Goal: Task Accomplishment & Management: Complete application form

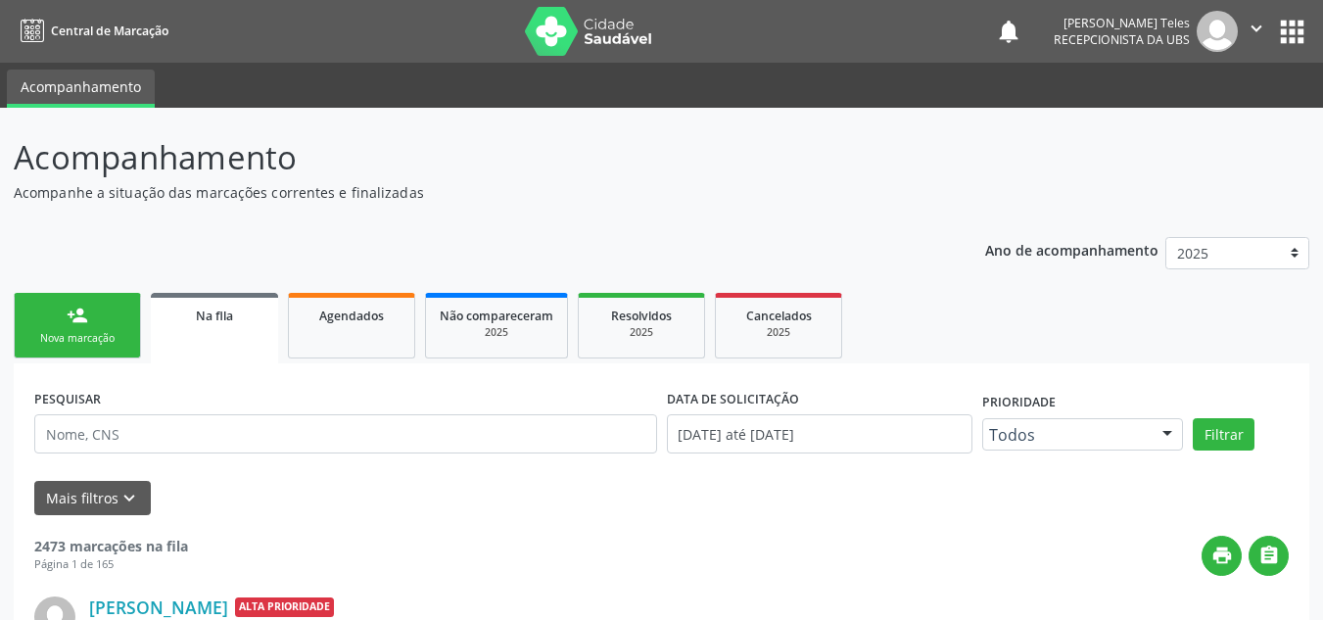
click at [94, 293] on link "person_add Nova marcação" at bounding box center [77, 326] width 127 height 66
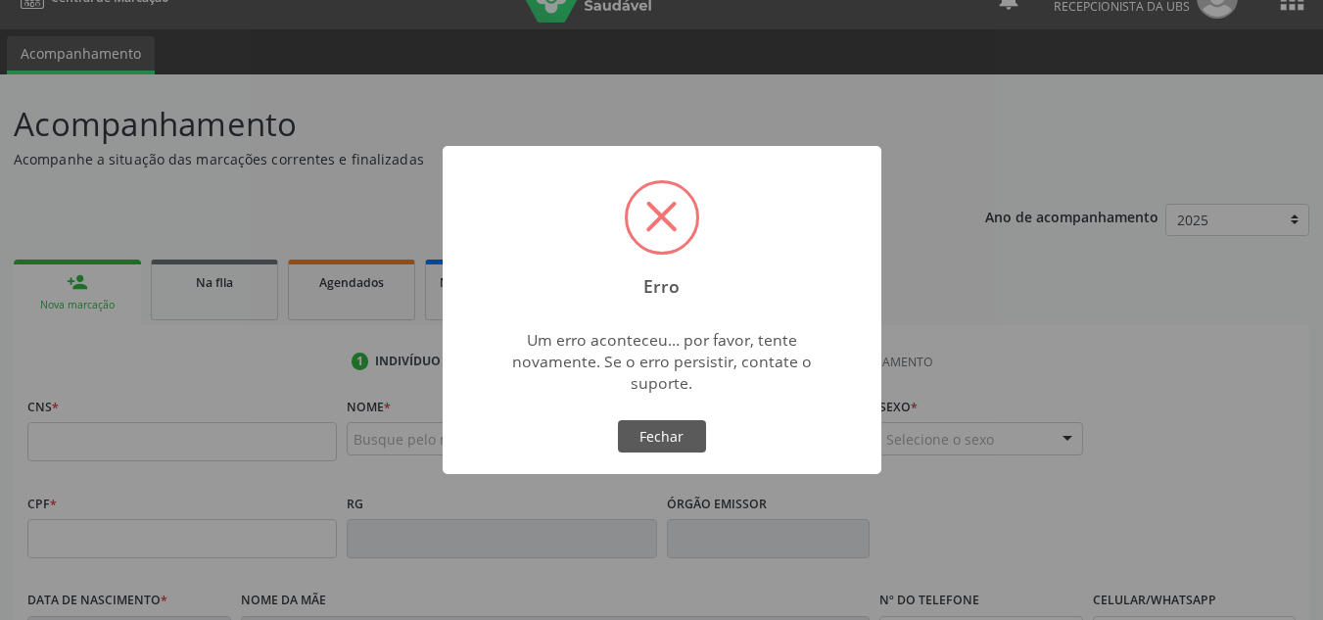
click at [74, 430] on div "Erro × Um erro aconteceu... por favor, tente novamente. Se o erro persistir, co…" at bounding box center [661, 310] width 1323 height 620
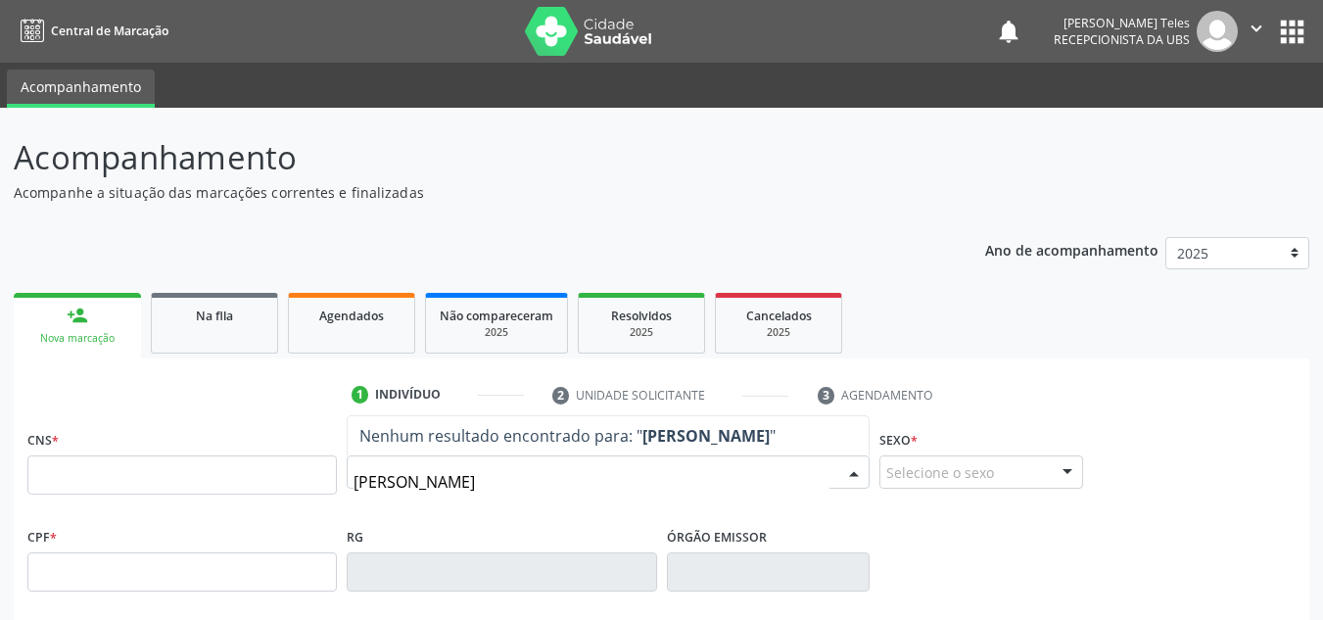
type input "[PERSON_NAME]"
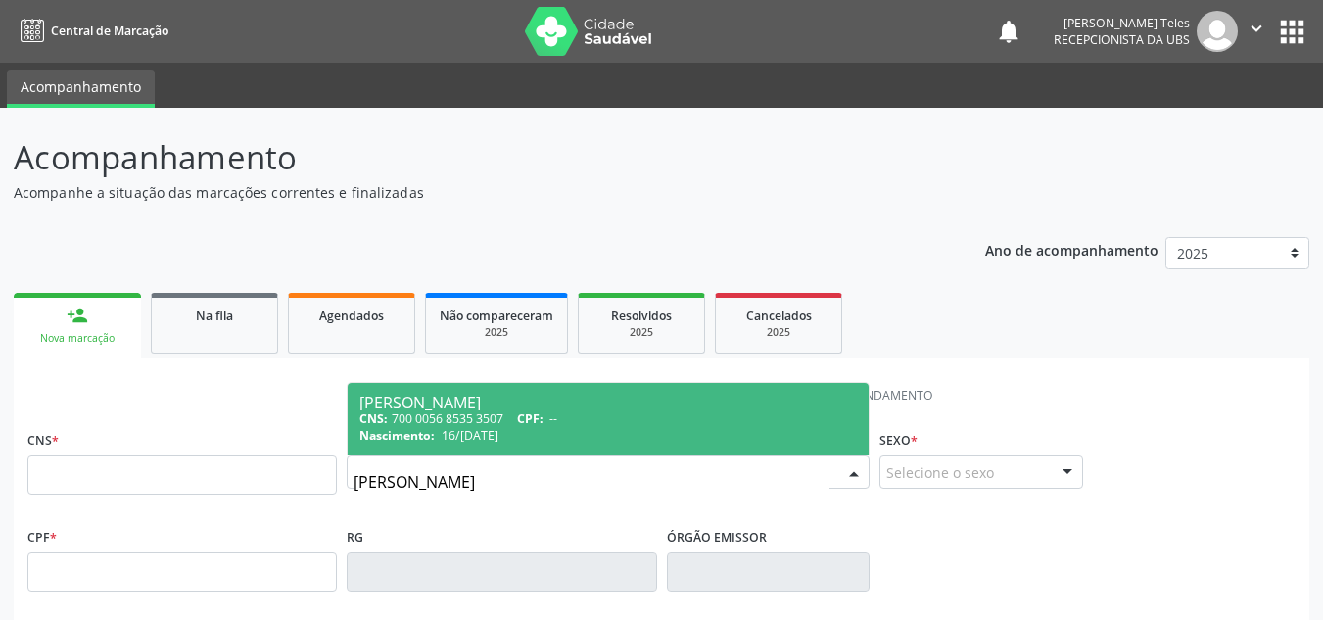
drag, startPoint x: 516, startPoint y: 425, endPoint x: 524, endPoint y: 415, distance: 12.5
click at [519, 421] on div "CNS: 700 0056 8535 3507 CPF: --" at bounding box center [607, 418] width 497 height 17
type input "700 0056 8535 3507"
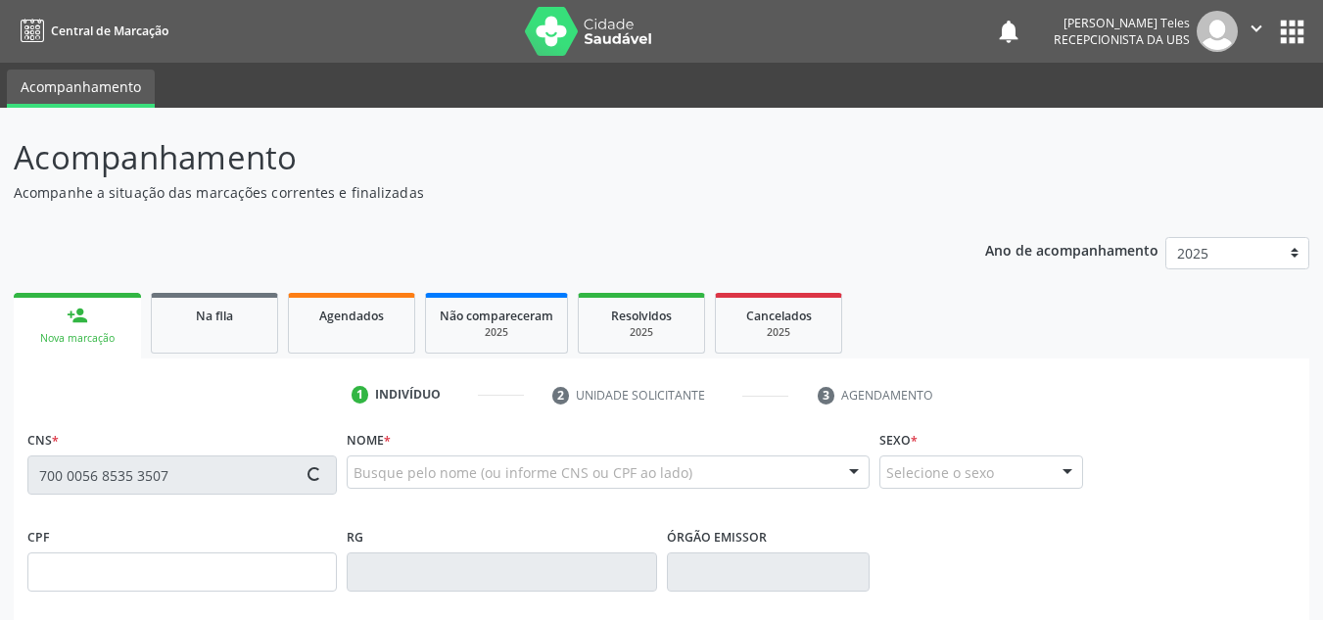
type input "16/[DATE]"
type input "[PERSON_NAME]"
type input "[PHONE_NUMBER]"
type input "13"
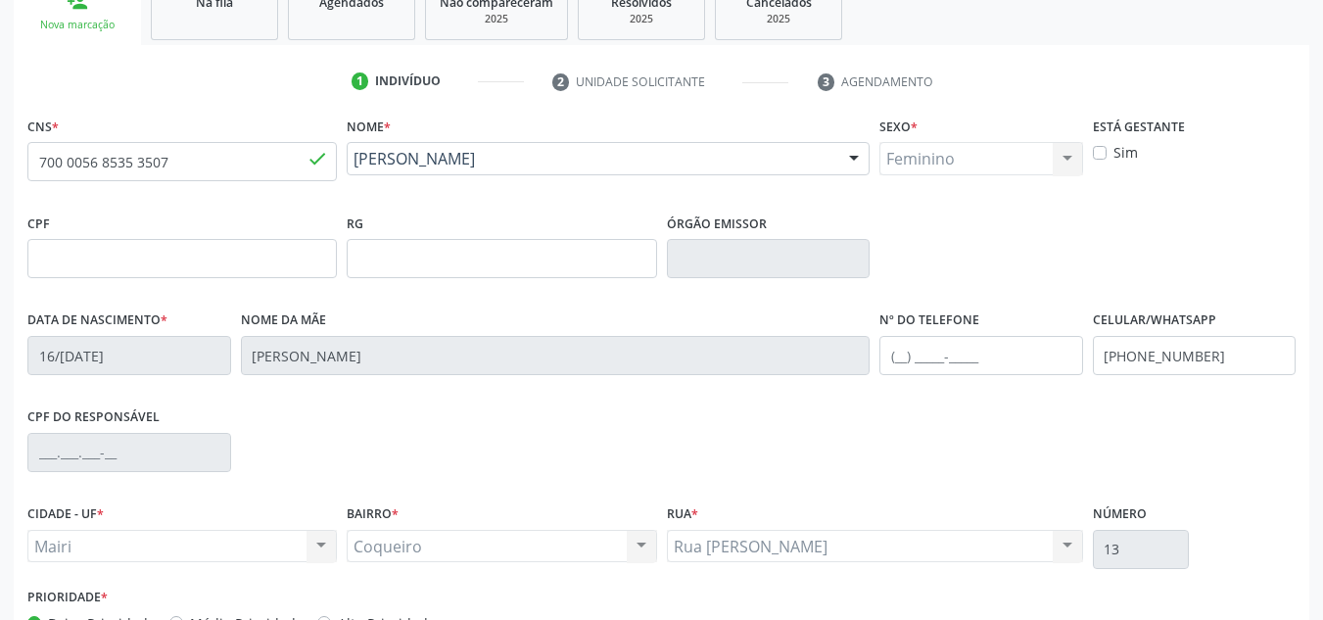
scroll to position [392, 0]
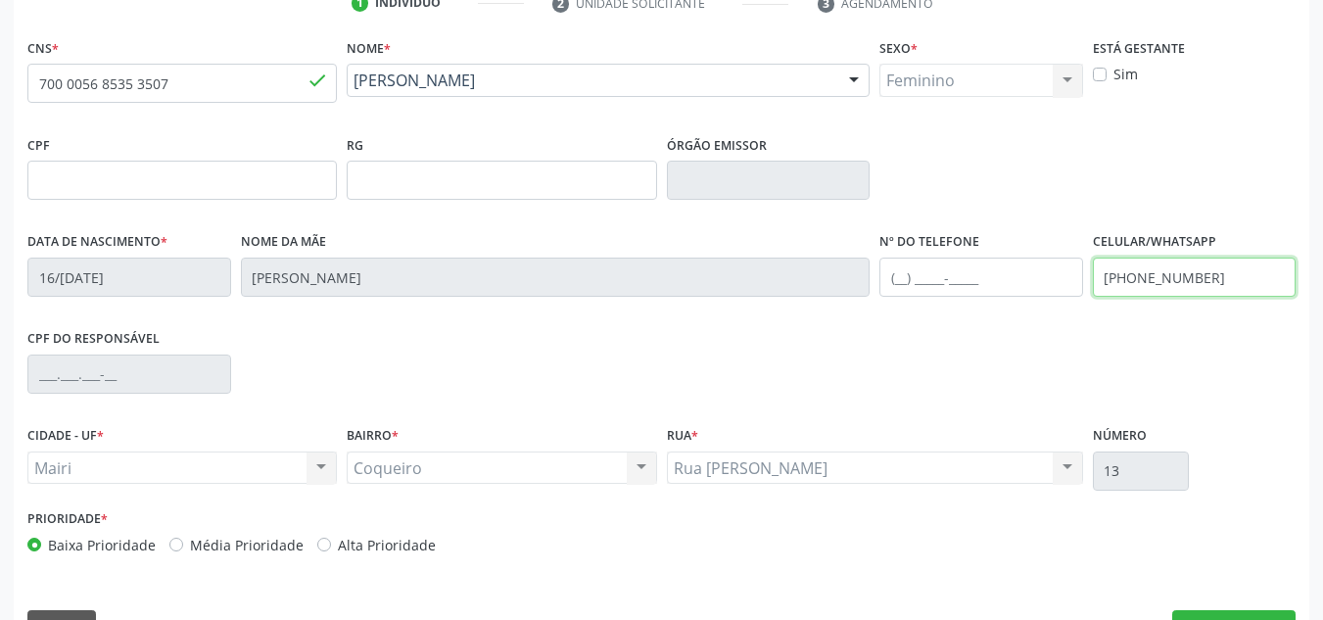
click at [1217, 285] on input "[PHONE_NUMBER]" at bounding box center [1195, 276] width 204 height 39
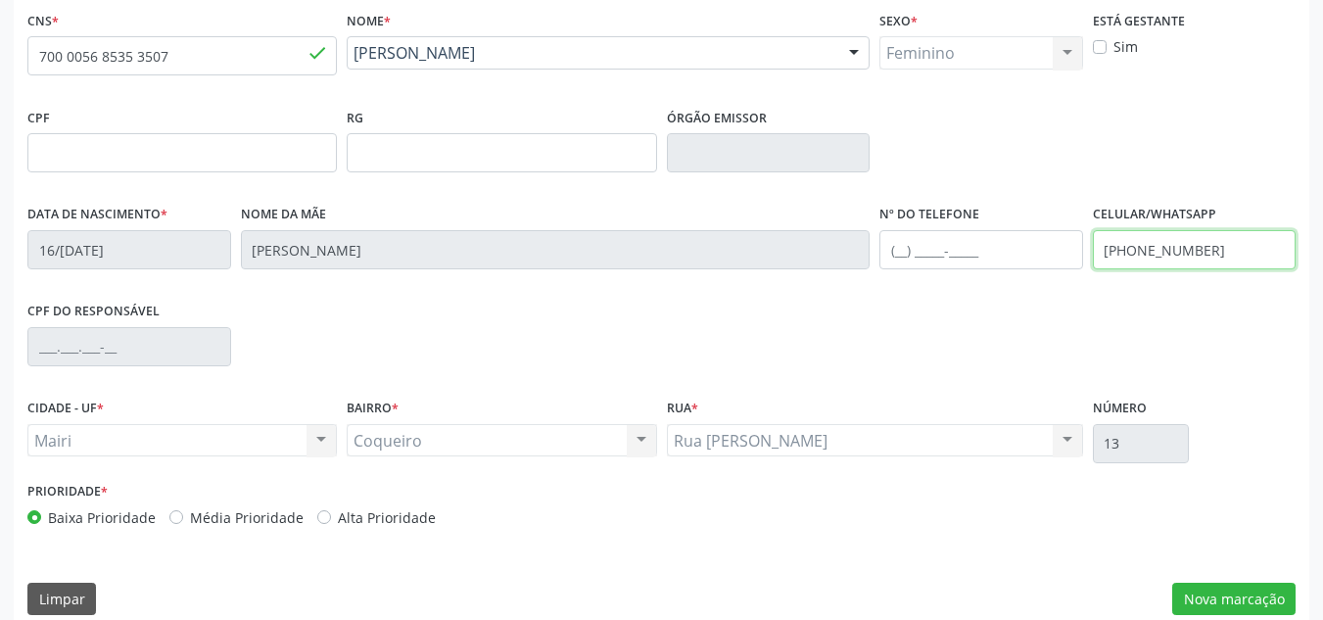
scroll to position [442, 0]
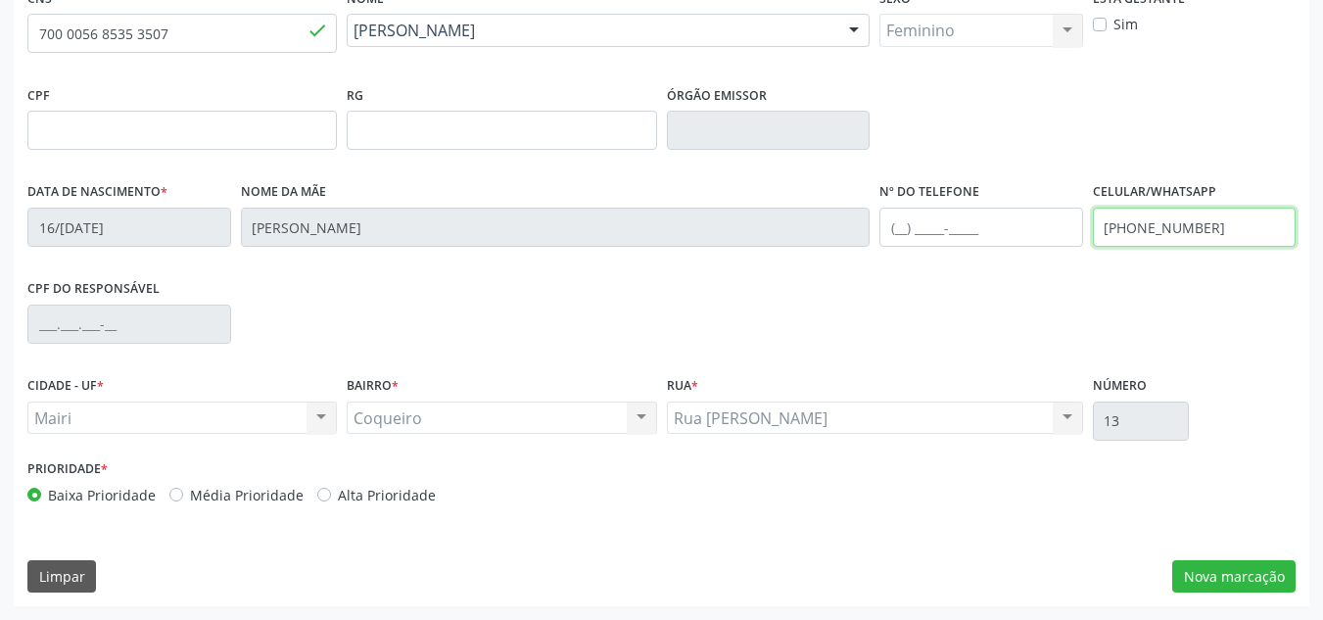
type input "[PHONE_NUMBER]"
click at [190, 498] on label "Média Prioridade" at bounding box center [247, 495] width 114 height 21
click at [177, 498] on input "Média Prioridade" at bounding box center [176, 494] width 14 height 18
radio input "true"
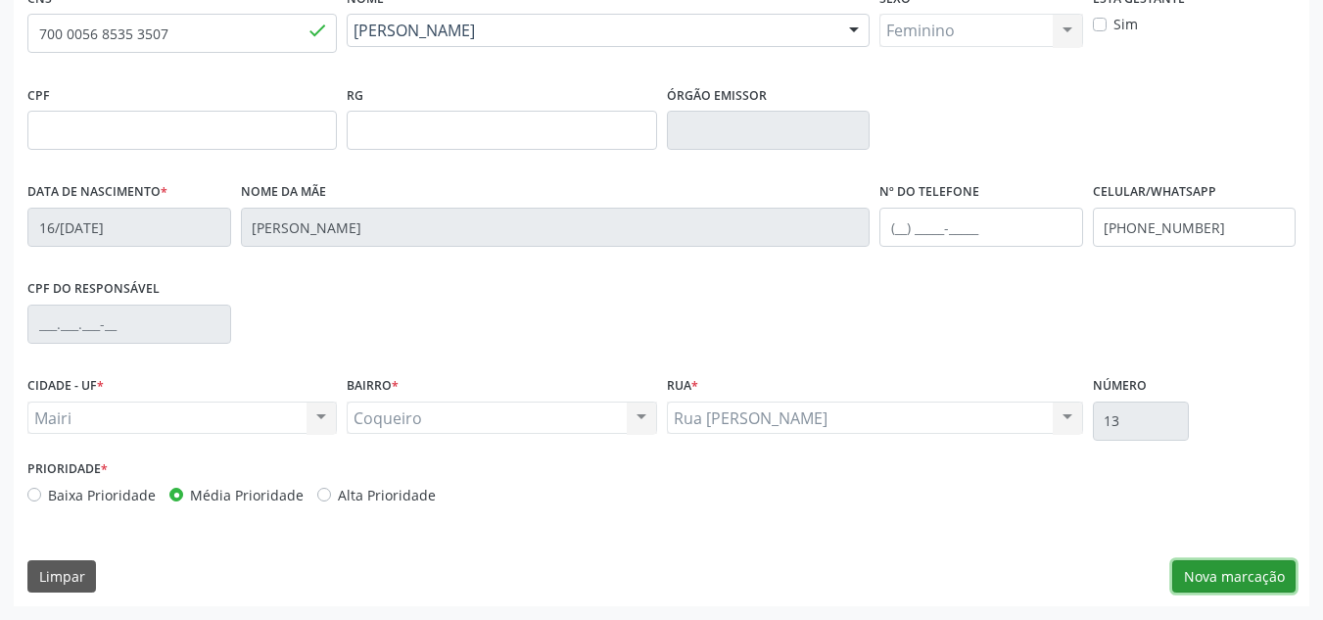
click at [1250, 571] on button "Nova marcação" at bounding box center [1233, 576] width 123 height 33
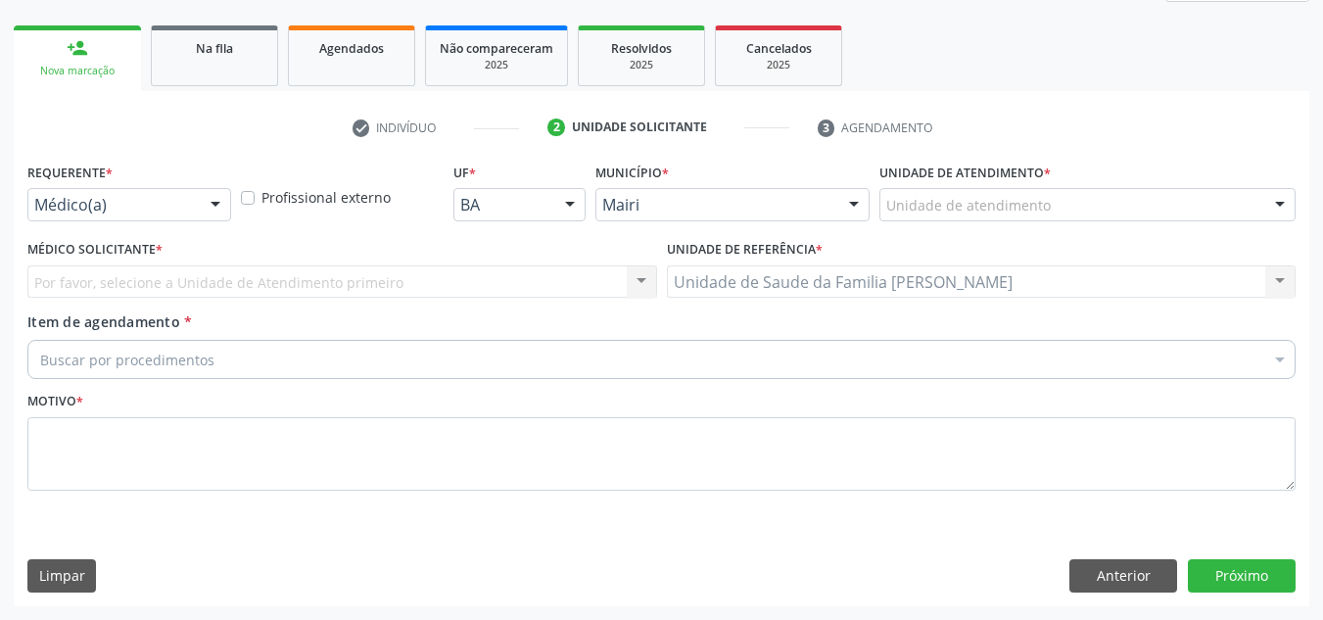
scroll to position [267, 0]
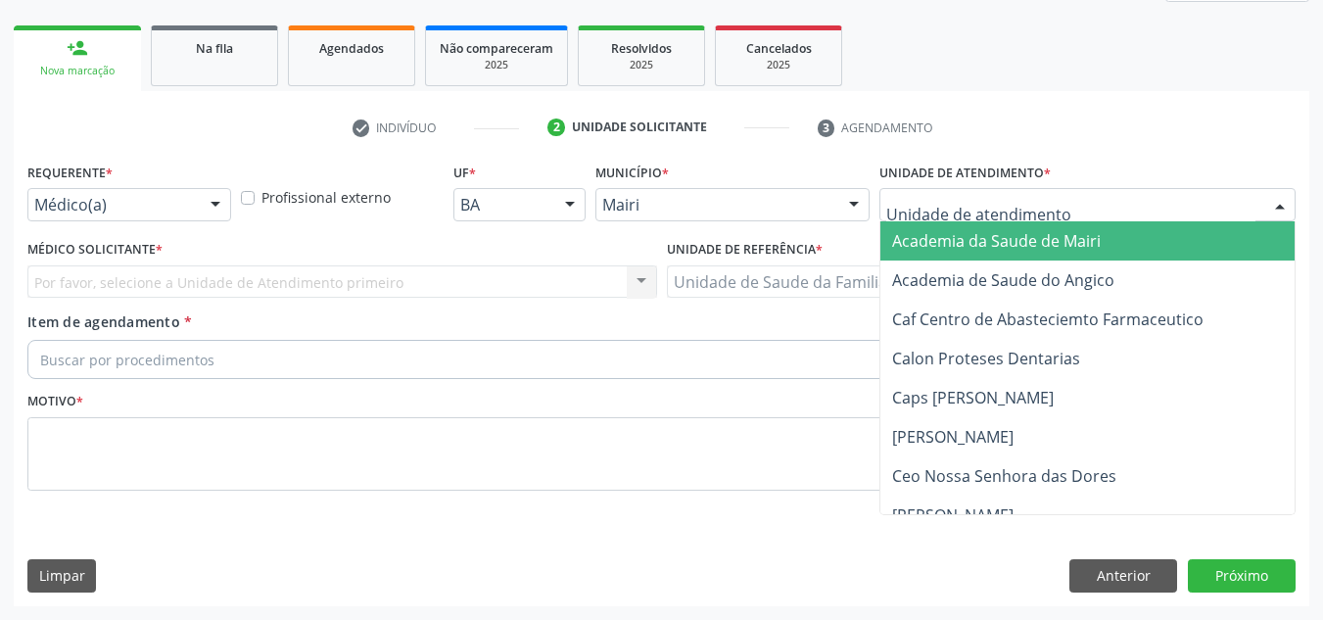
type input "J"
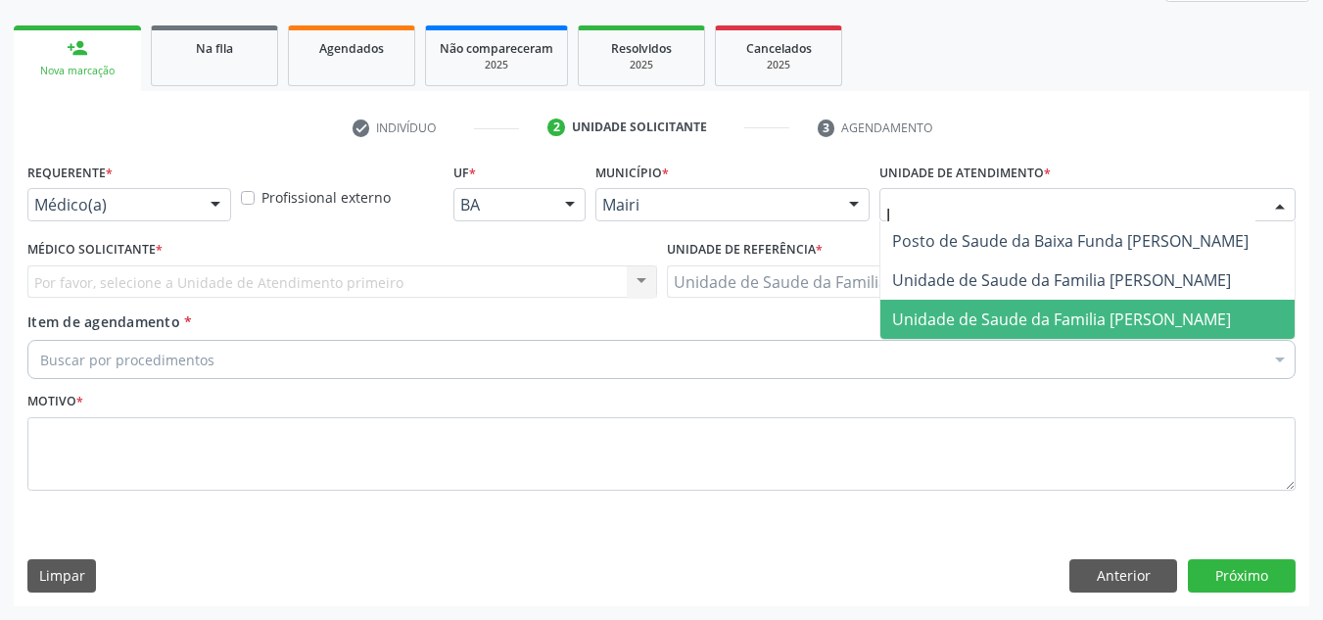
click at [1096, 319] on span "Unidade de Saude da Familia [PERSON_NAME]" at bounding box center [1061, 319] width 339 height 22
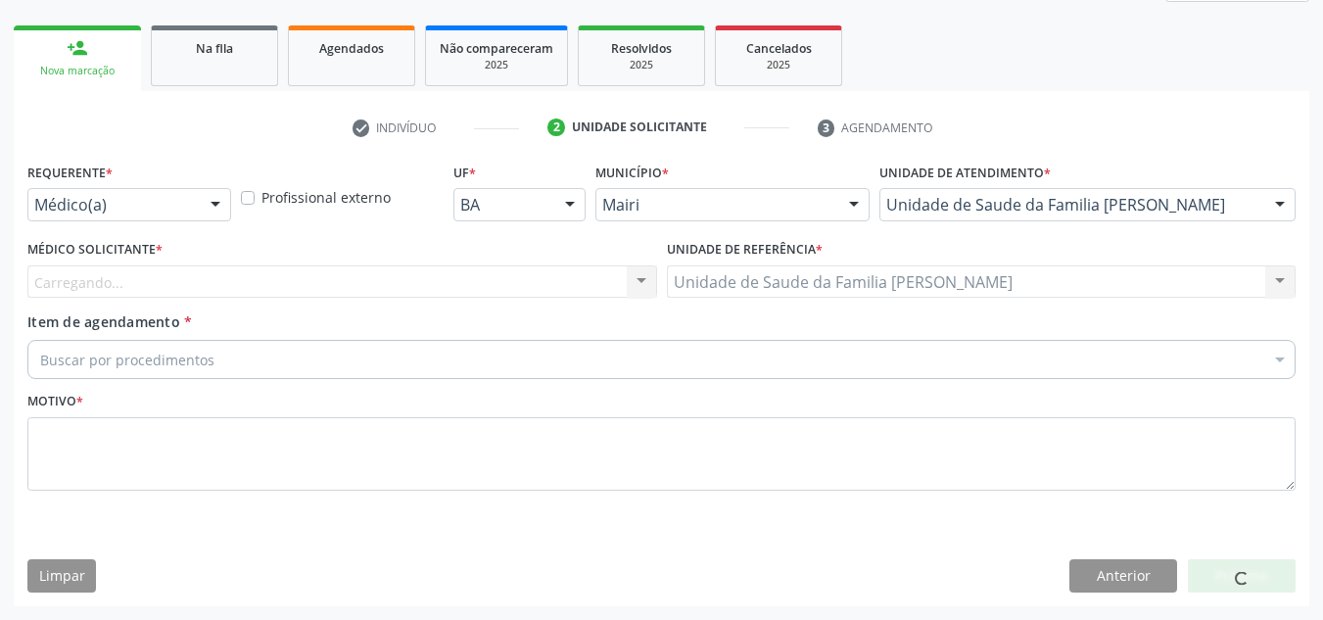
click at [276, 290] on div "Carregando... Nenhum resultado encontrado para: " " Não há nenhuma opção para s…" at bounding box center [342, 281] width 630 height 33
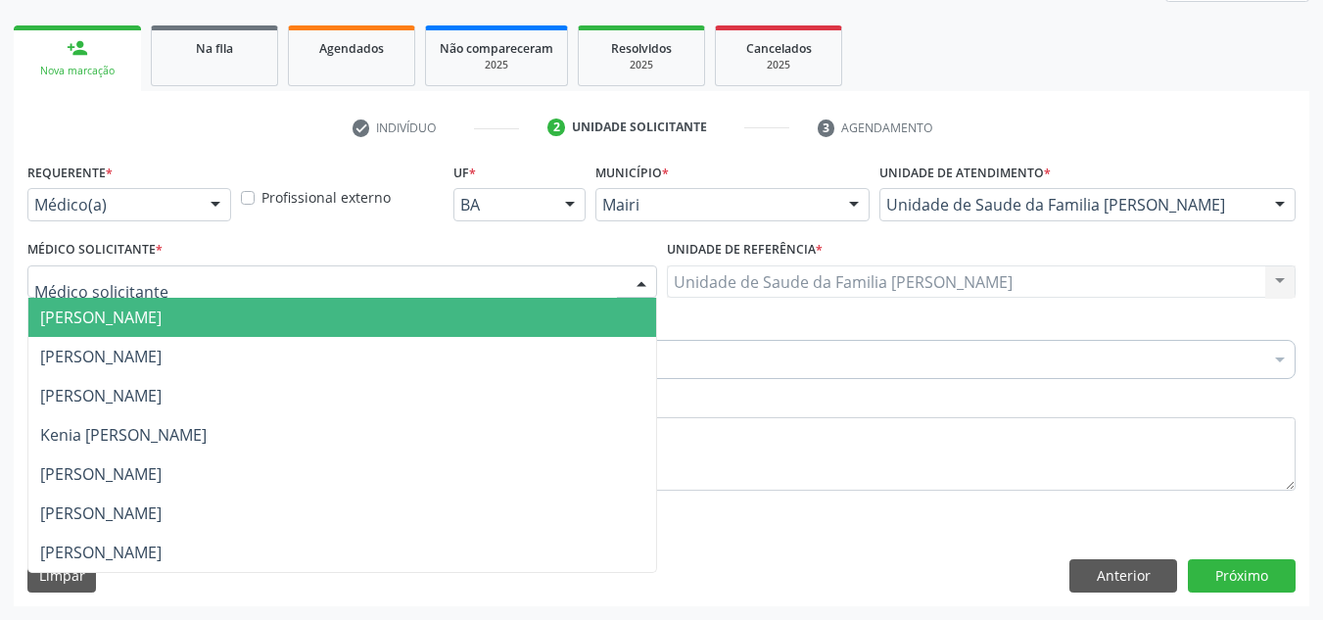
click at [285, 288] on div at bounding box center [342, 281] width 630 height 33
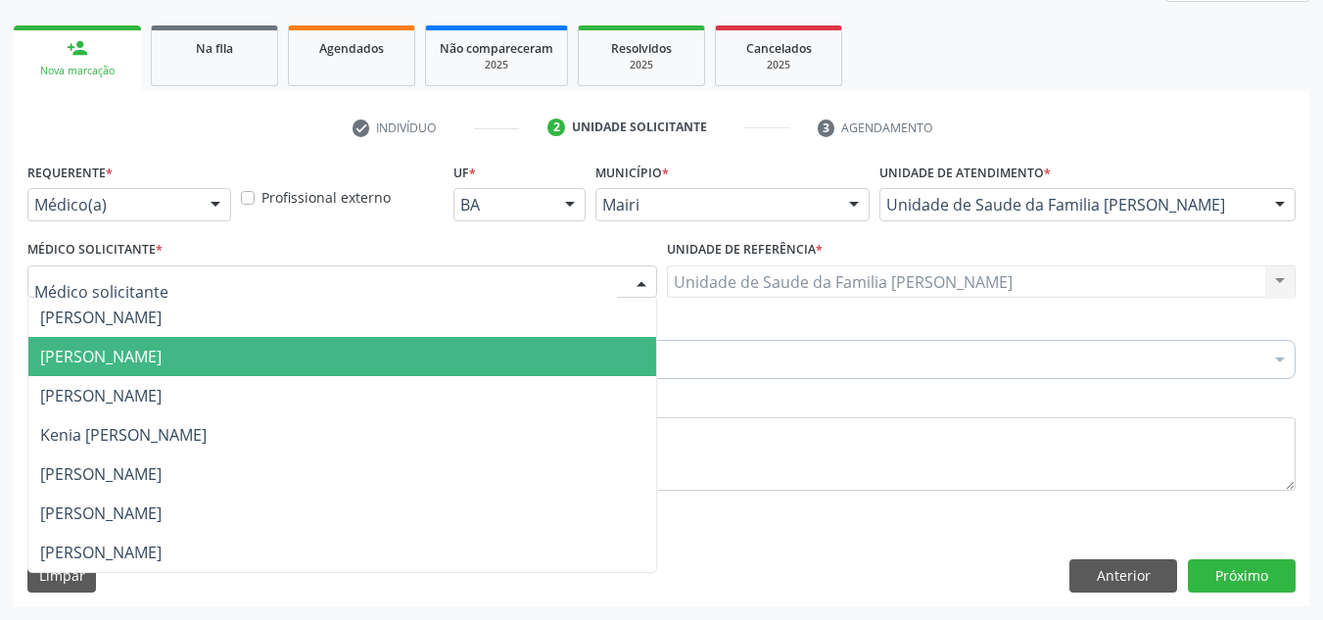
click at [162, 362] on span "[PERSON_NAME]" at bounding box center [100, 357] width 121 height 22
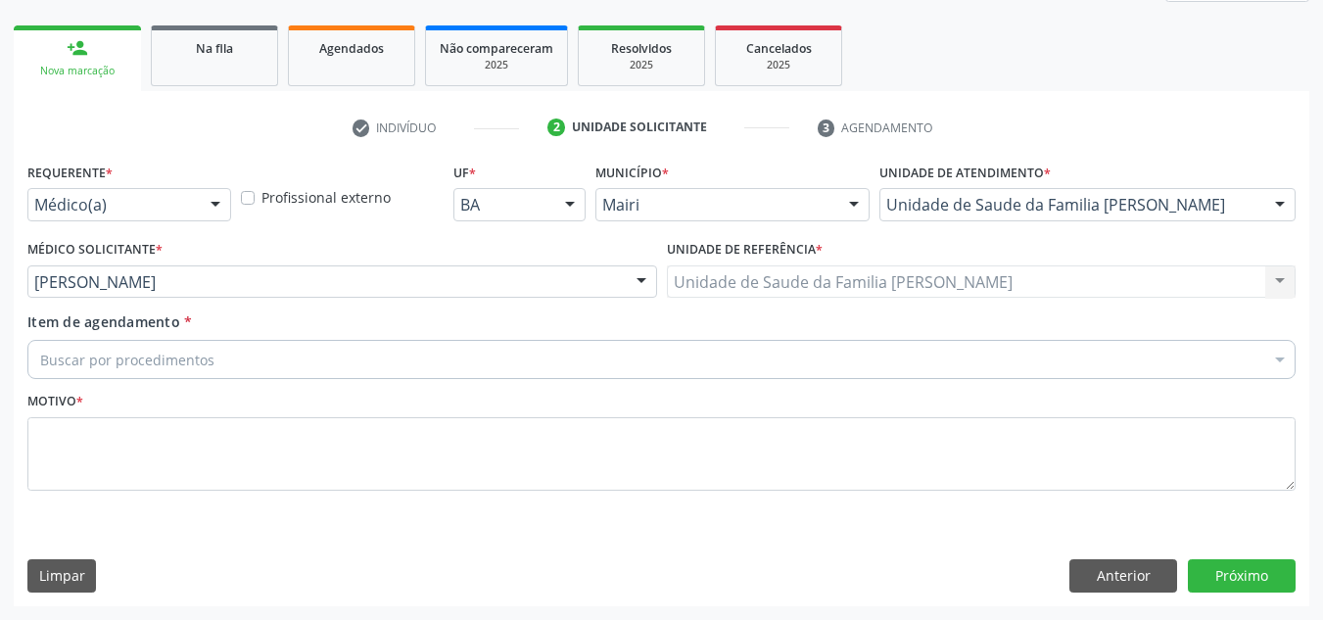
click at [258, 361] on div "Buscar por procedimentos" at bounding box center [661, 359] width 1268 height 39
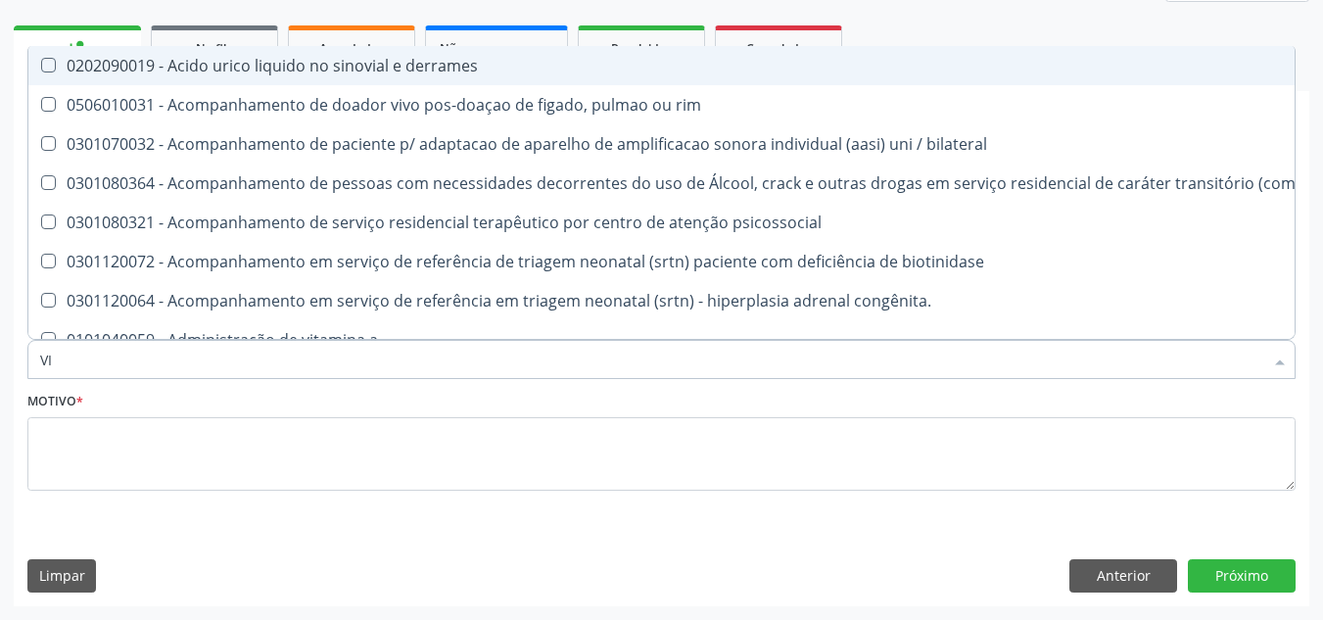
type input "VIT"
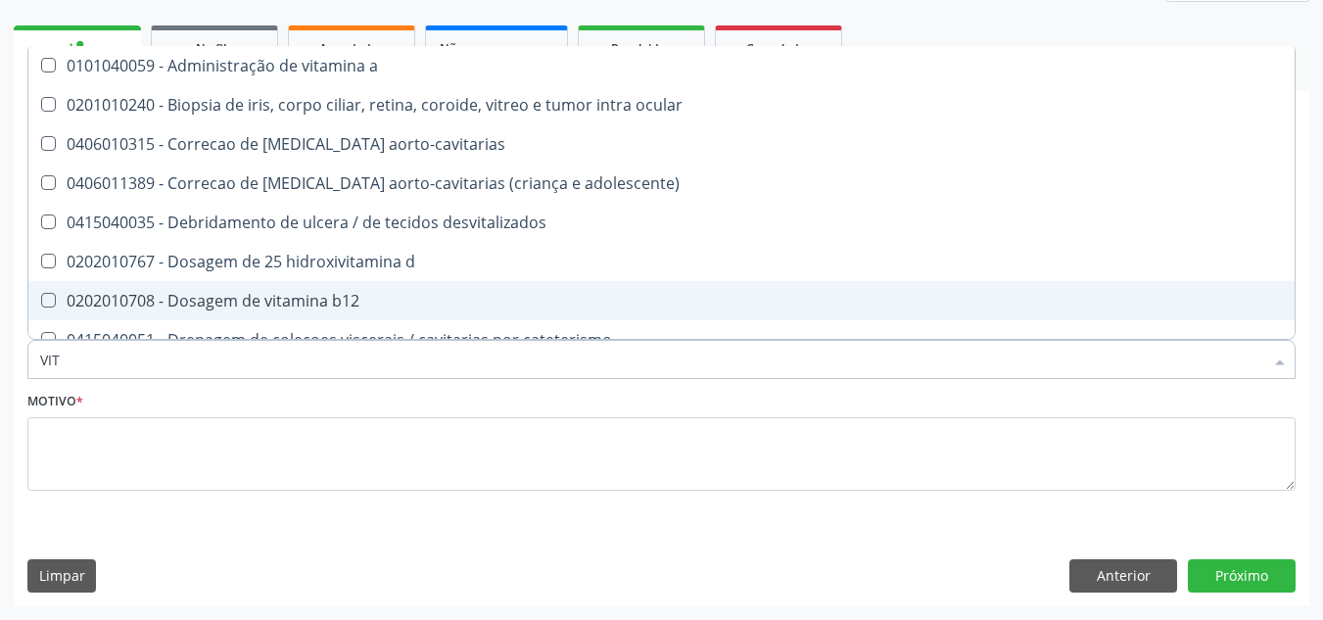
drag, startPoint x: 347, startPoint y: 300, endPoint x: 289, endPoint y: 286, distance: 59.4
click at [331, 296] on div "0202010708 - Dosagem de vitamina b12" at bounding box center [661, 301] width 1242 height 16
checkbox b12 "true"
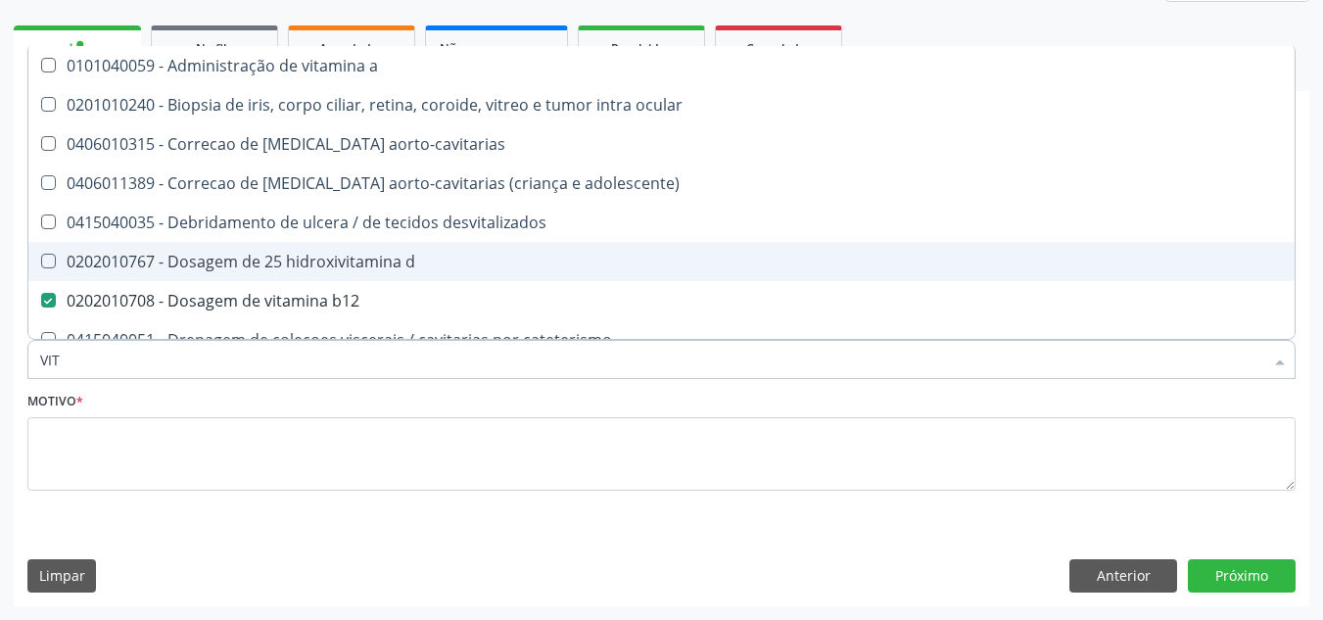
click at [296, 265] on div "0202010767 - Dosagem de 25 hidroxivitamina d" at bounding box center [661, 262] width 1242 height 16
checkbox d "true"
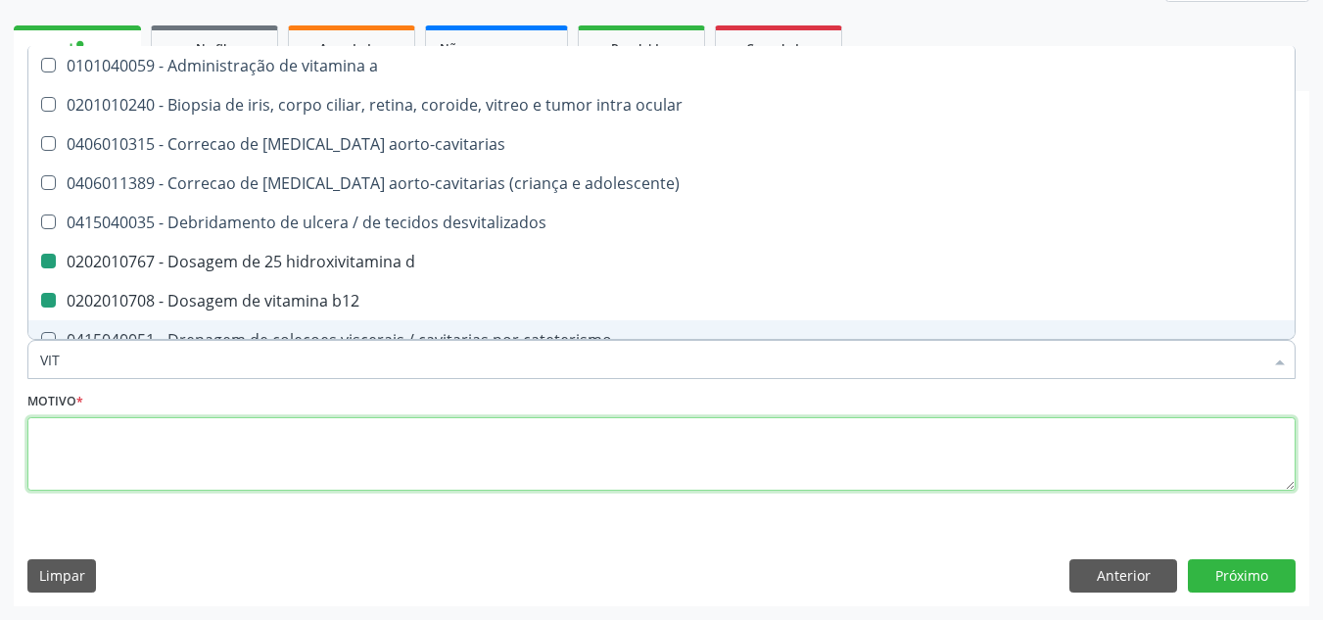
click at [262, 474] on textarea at bounding box center [661, 454] width 1268 height 74
checkbox ocular "true"
checkbox aorto-cavitarias "true"
checkbox d "false"
checkbox b12 "false"
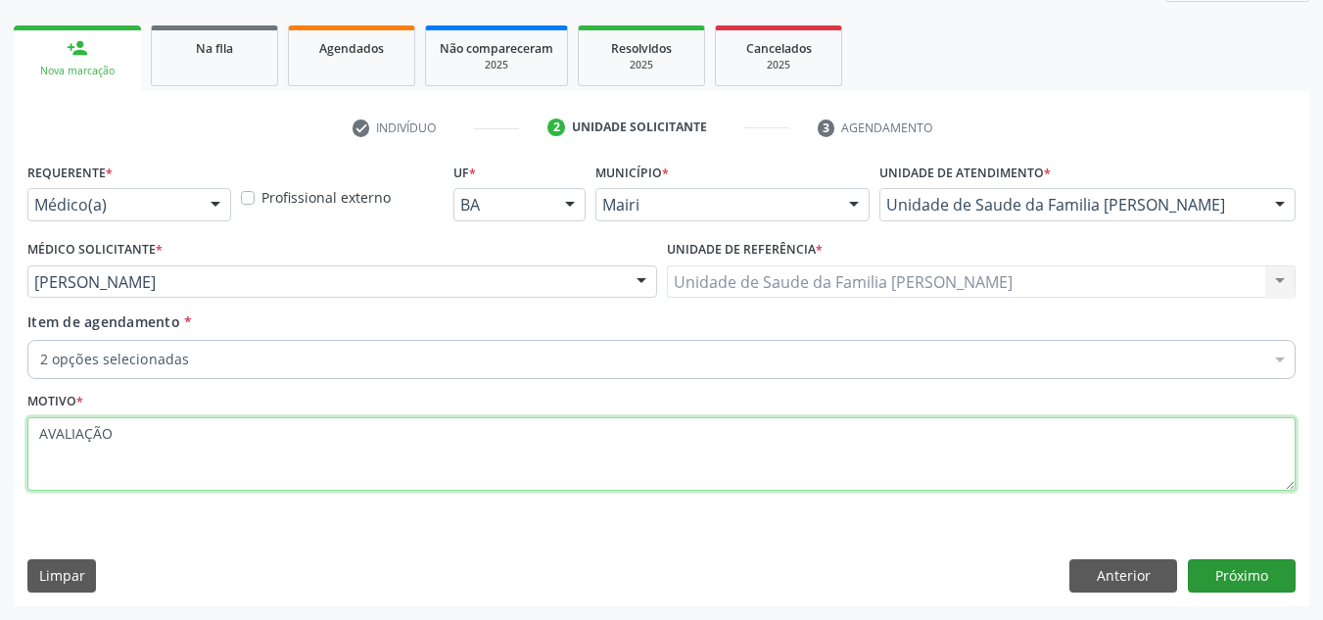
type textarea "AVALIAÇÃO"
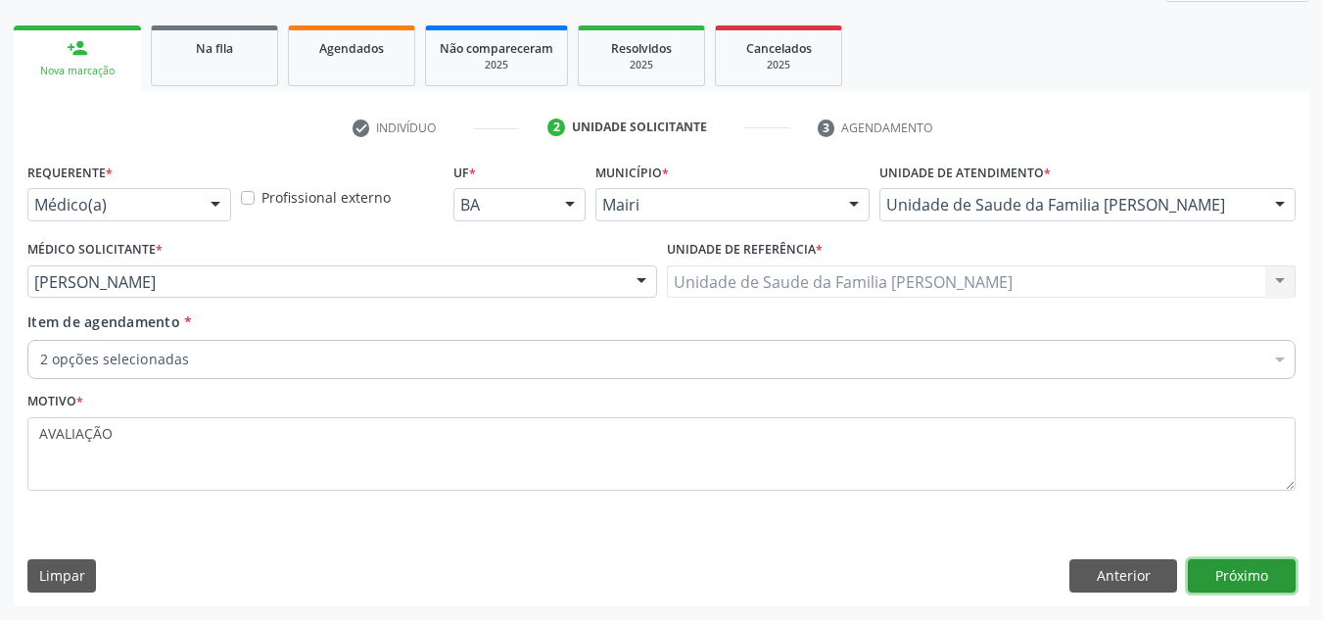
click at [1268, 581] on button "Próximo" at bounding box center [1242, 575] width 108 height 33
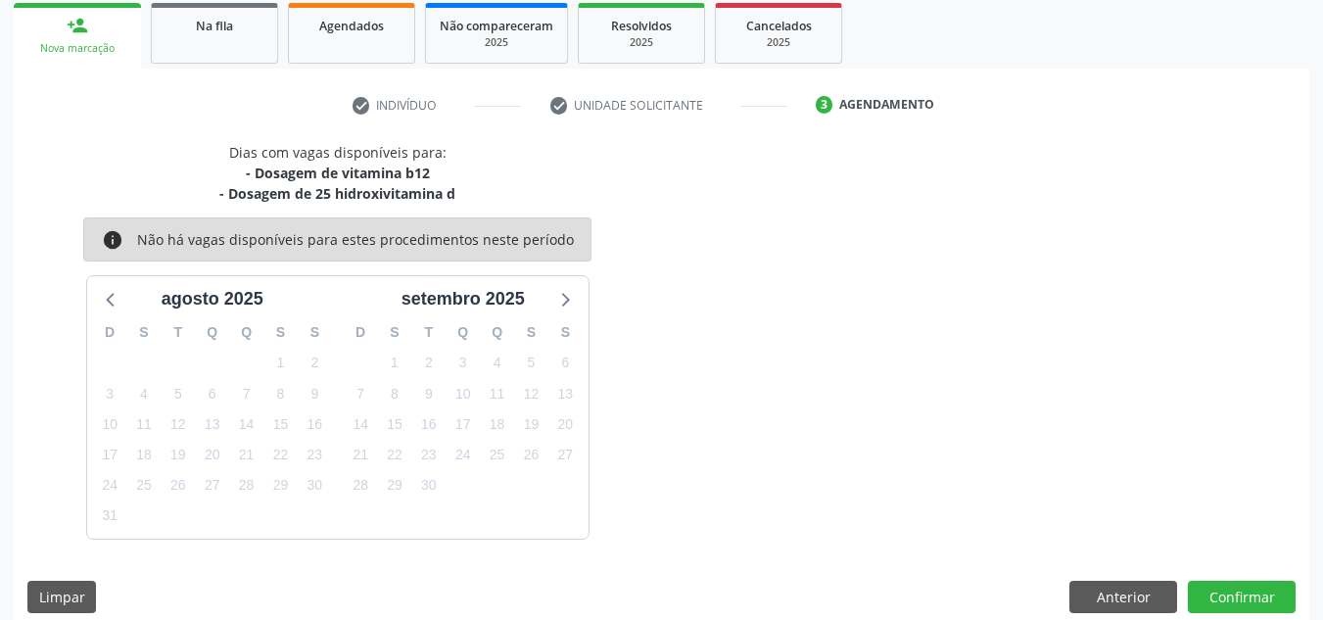
scroll to position [310, 0]
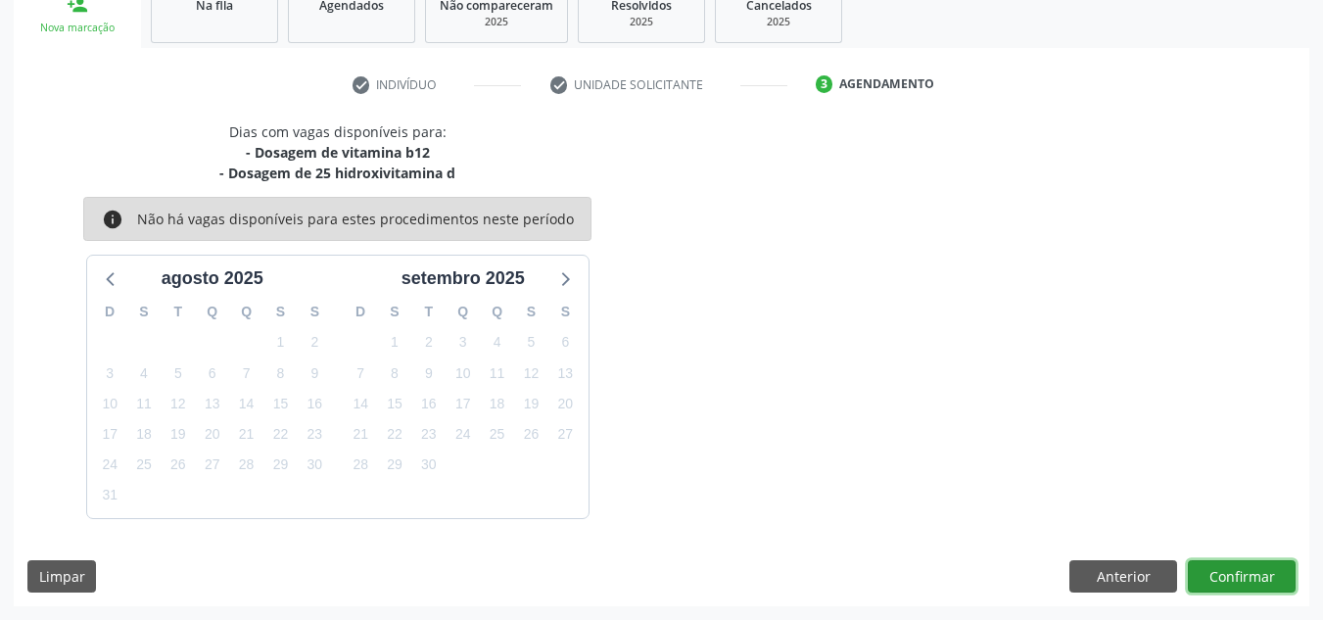
click at [1246, 576] on button "Confirmar" at bounding box center [1242, 576] width 108 height 33
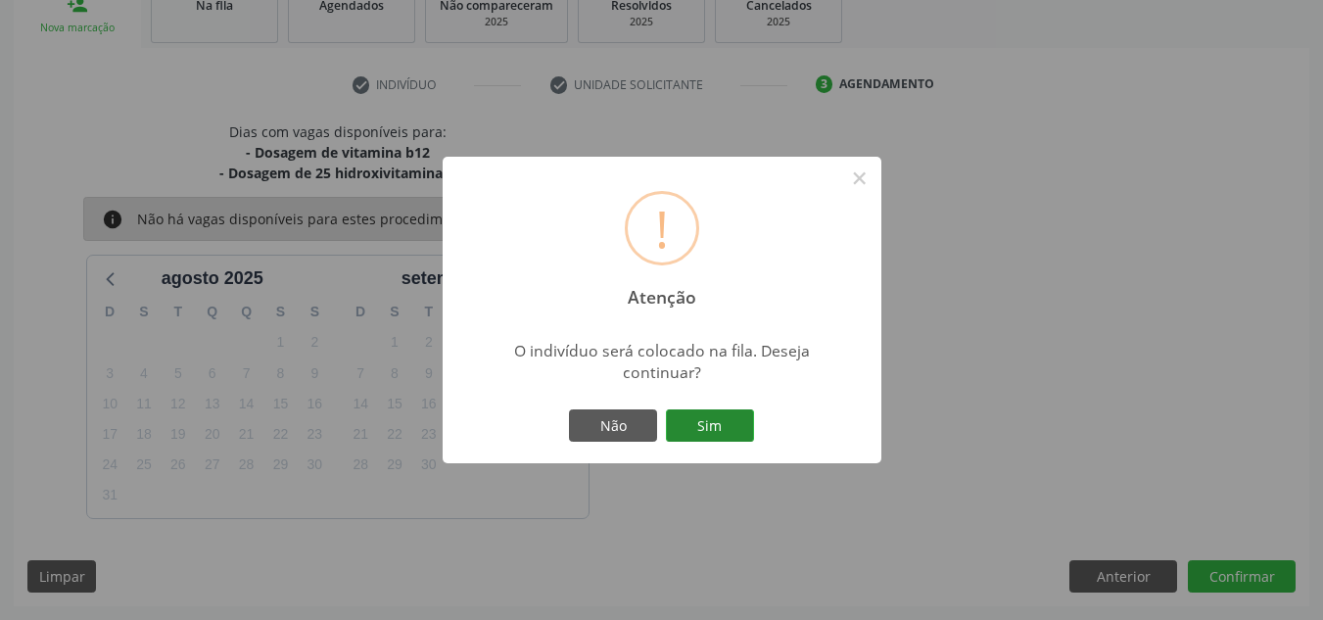
click at [717, 418] on button "Sim" at bounding box center [710, 425] width 88 height 33
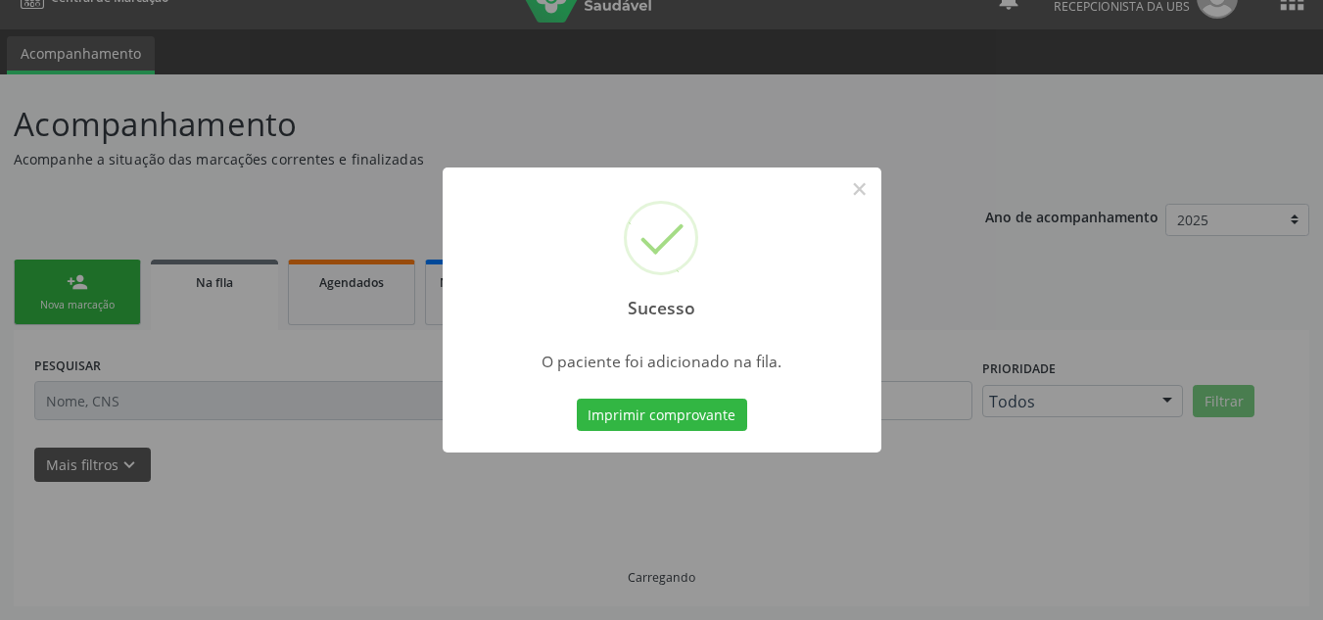
scroll to position [33, 0]
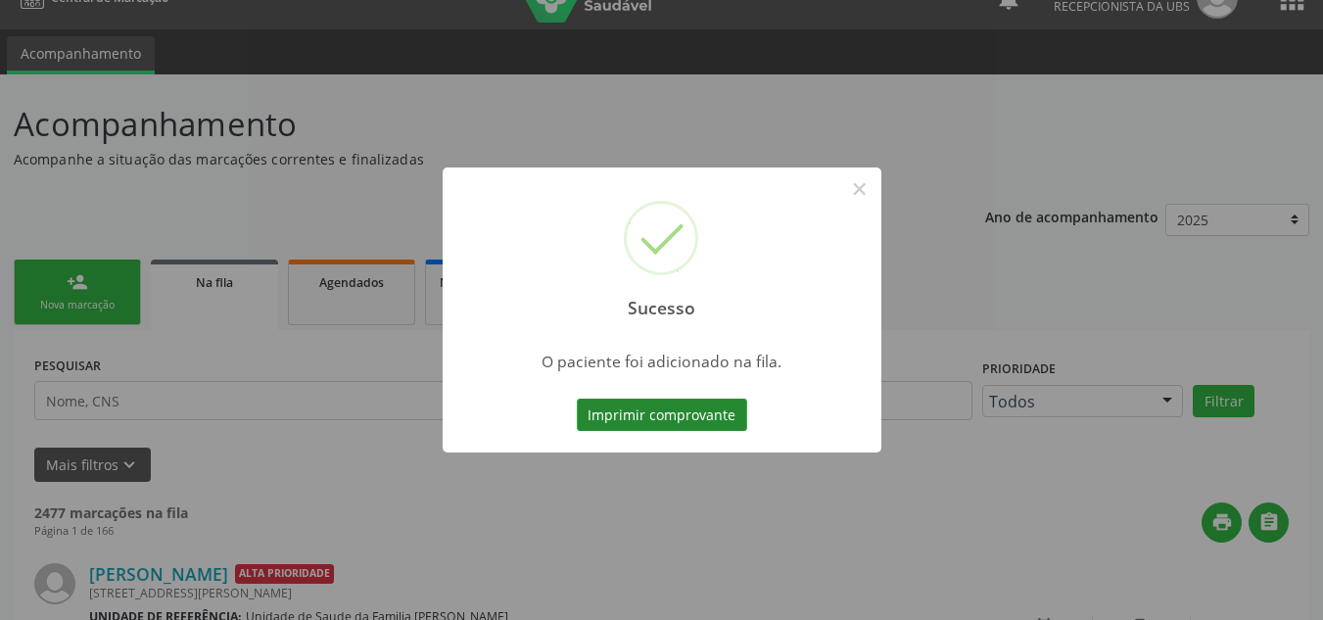
click at [696, 418] on button "Imprimir comprovante" at bounding box center [662, 414] width 170 height 33
